Goal: Transaction & Acquisition: Purchase product/service

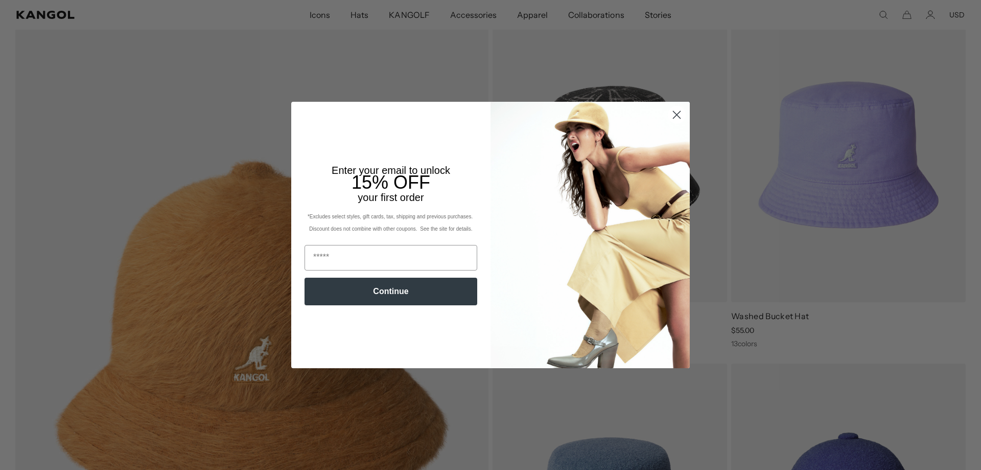
click at [683, 113] on img "POPUP Form" at bounding box center [590, 235] width 199 height 266
click at [676, 114] on circle "Close dialog" at bounding box center [677, 114] width 17 height 17
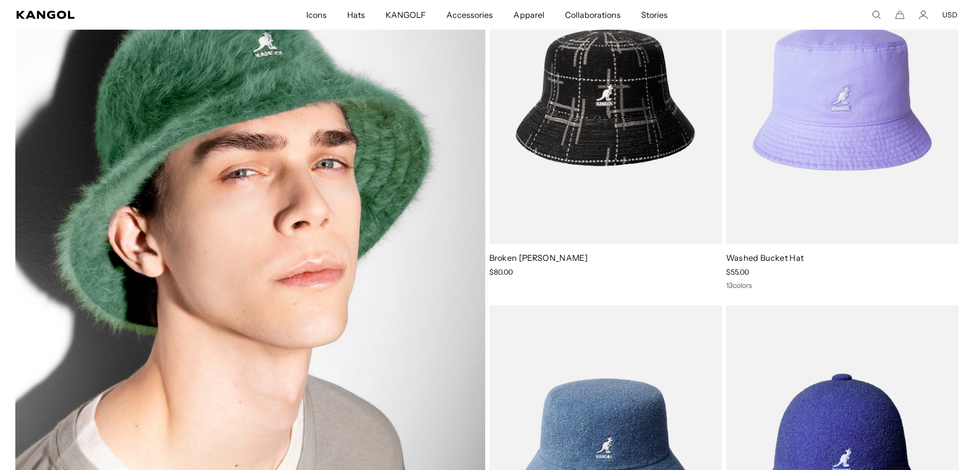
scroll to position [832, 0]
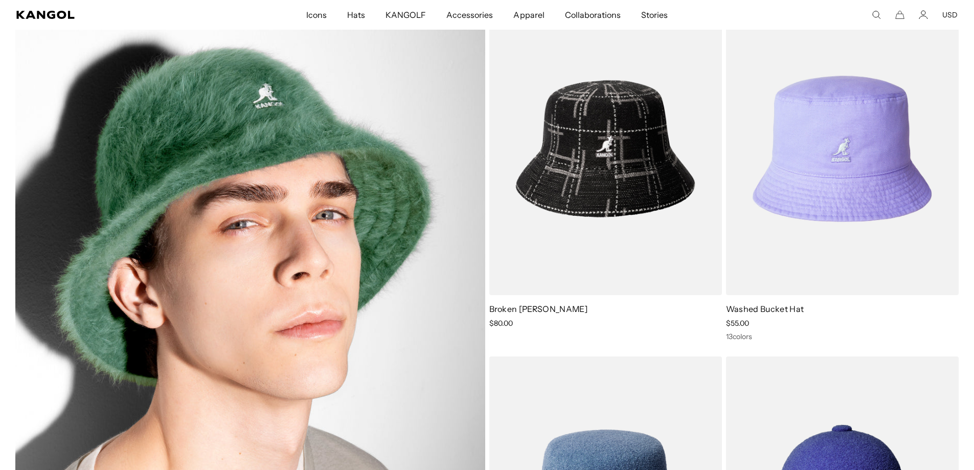
click at [328, 172] on img at bounding box center [250, 326] width 470 height 646
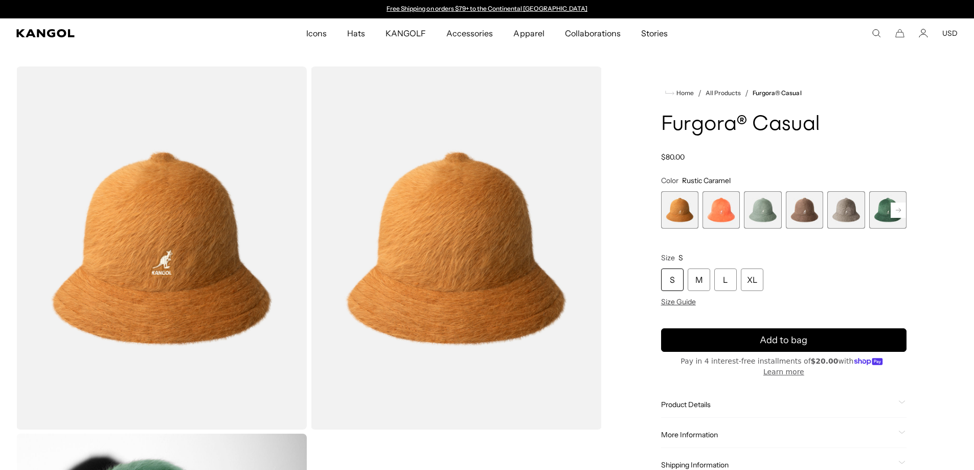
click at [896, 213] on rect at bounding box center [897, 209] width 15 height 15
click at [881, 213] on span "7 of 12" at bounding box center [887, 209] width 37 height 37
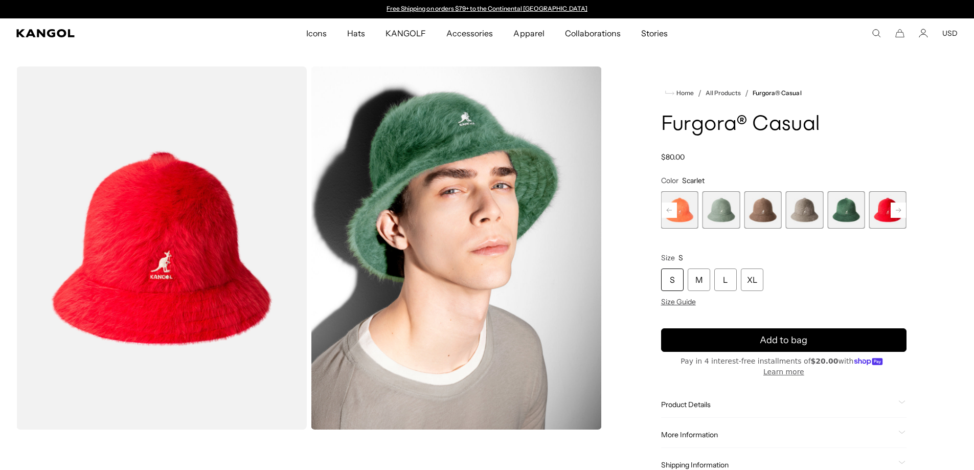
click at [846, 211] on span "6 of 12" at bounding box center [845, 209] width 37 height 37
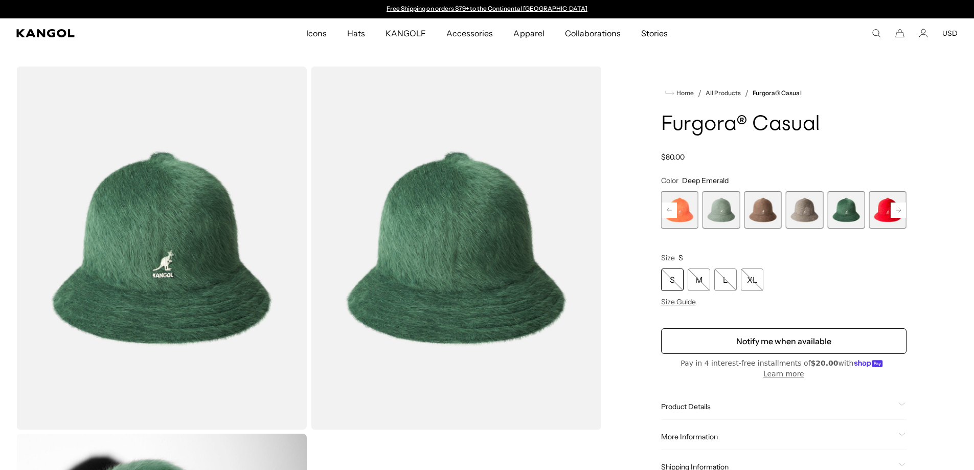
click at [899, 211] on rect at bounding box center [897, 209] width 15 height 15
click at [880, 216] on span "8 of 12" at bounding box center [887, 209] width 37 height 37
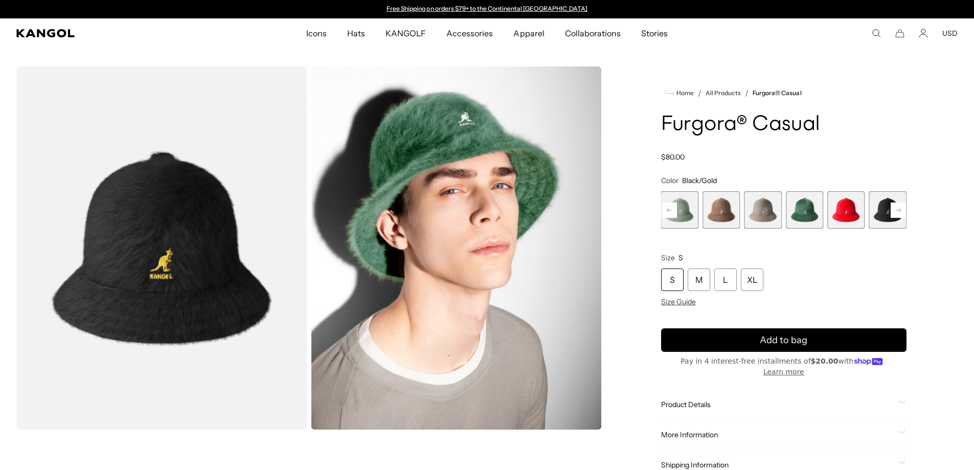
click at [897, 208] on rect at bounding box center [897, 209] width 15 height 15
click at [897, 208] on span "12 of 12" at bounding box center [887, 209] width 37 height 37
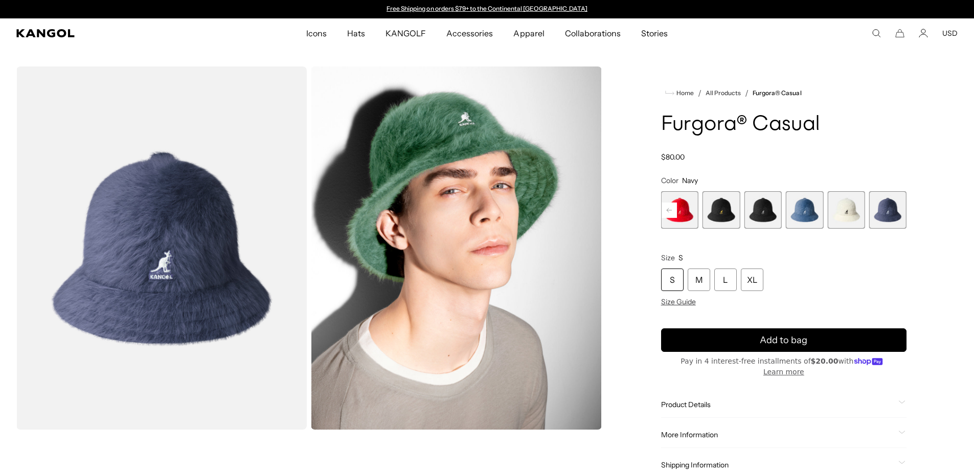
click at [669, 210] on icon at bounding box center [669, 210] width 5 height 4
click at [736, 210] on span "5 of 12" at bounding box center [720, 209] width 37 height 37
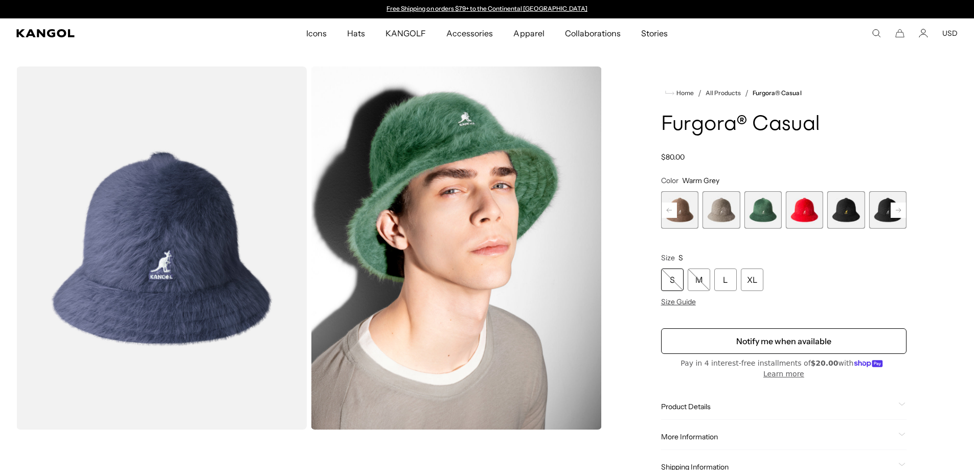
click at [667, 215] on rect at bounding box center [668, 209] width 15 height 15
click at [669, 207] on span "1 of 12" at bounding box center [679, 209] width 37 height 37
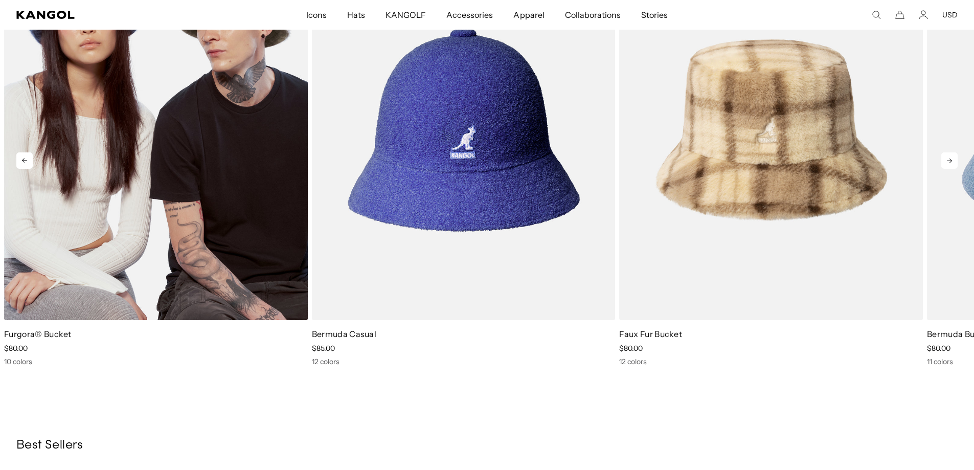
scroll to position [818, 0]
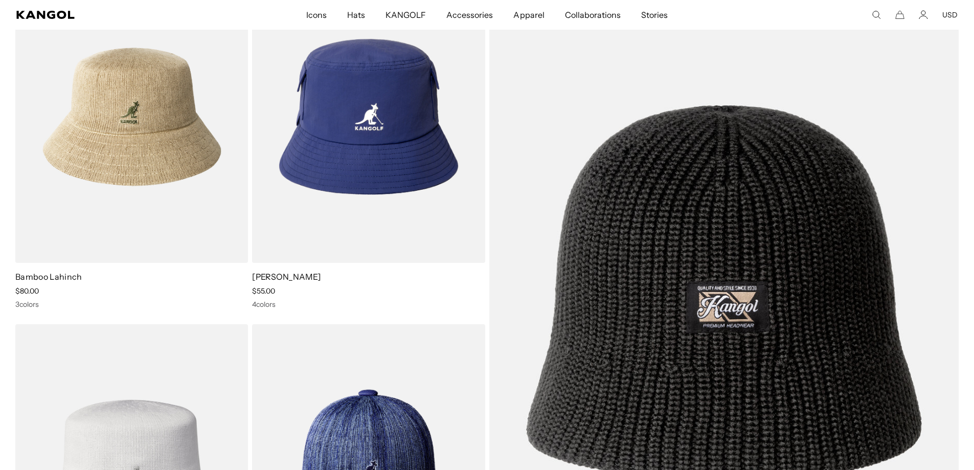
scroll to position [4373, 0]
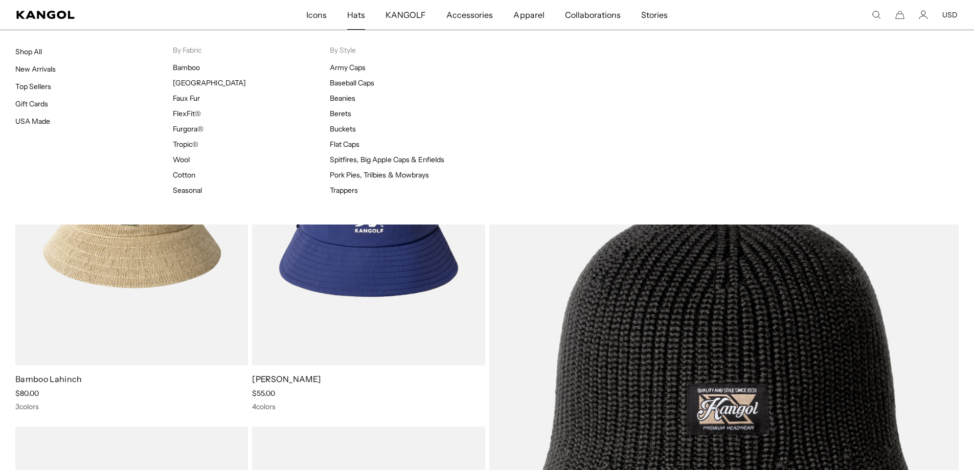
click at [361, 14] on span "Hats" at bounding box center [356, 15] width 18 height 30
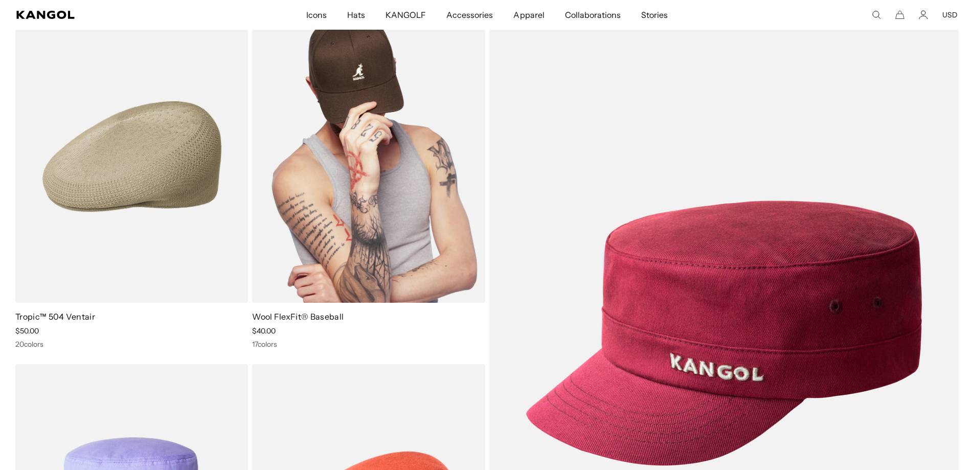
scroll to position [102, 0]
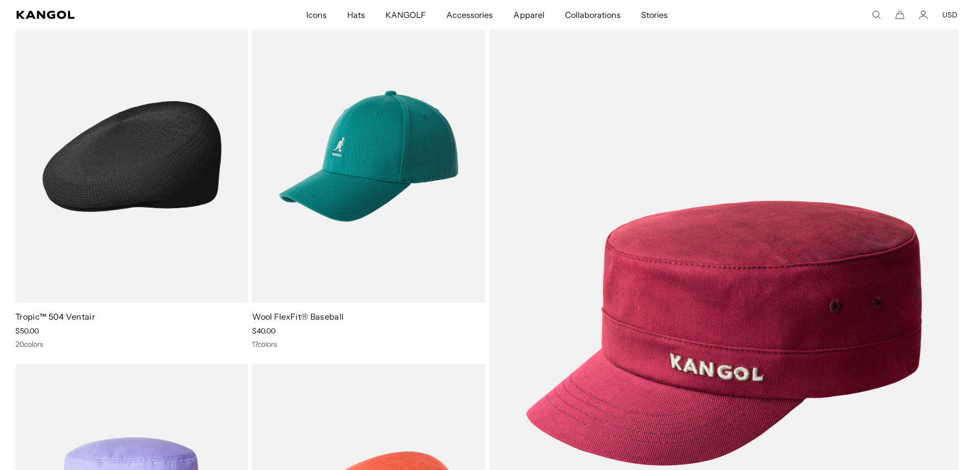
click at [117, 189] on img at bounding box center [131, 156] width 233 height 292
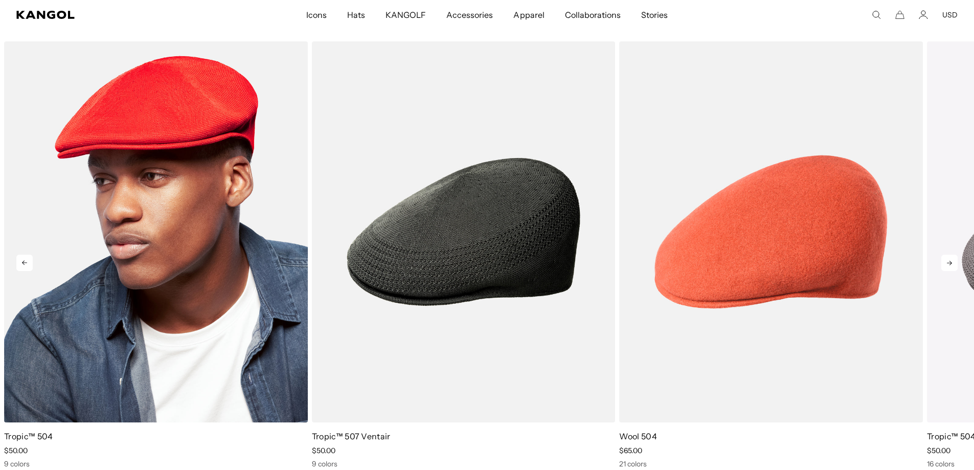
scroll to position [1176, 0]
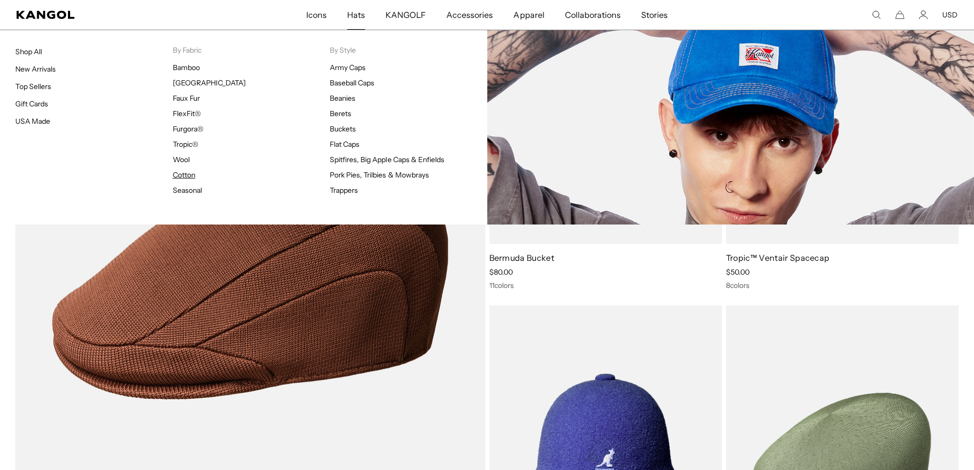
click at [184, 175] on link "Cotton" at bounding box center [184, 174] width 22 height 9
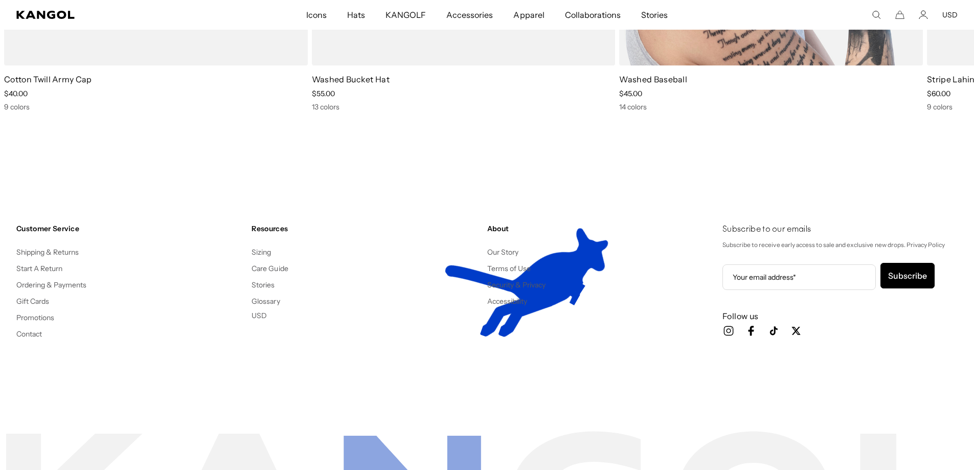
scroll to position [4544, 0]
